Goal: Register for event/course

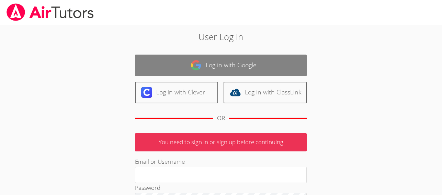
click at [158, 69] on link "Log in with Google" at bounding box center [221, 66] width 172 height 22
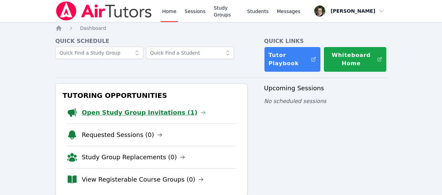
click at [166, 113] on link "Open Study Group Invitations (1)" at bounding box center [144, 113] width 124 height 10
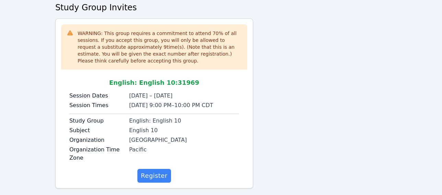
scroll to position [71, 0]
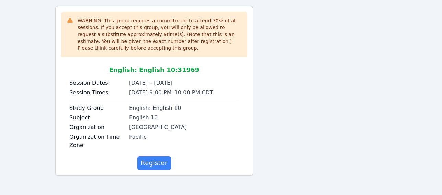
click at [300, 122] on div "WARNING: This group requires a commitment to attend 70 % of all sessions. If yo…" at bounding box center [220, 93] width 331 height 175
click at [150, 162] on span "Register" at bounding box center [154, 163] width 27 height 10
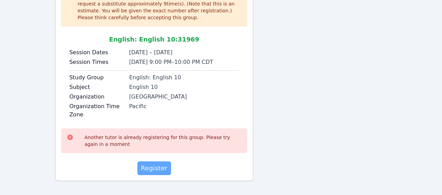
scroll to position [107, 0]
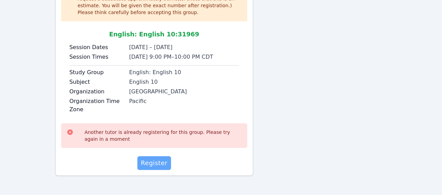
click at [150, 162] on span "Register" at bounding box center [154, 163] width 27 height 10
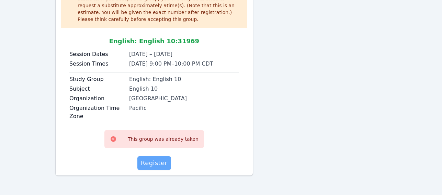
scroll to position [100, 0]
